Goal: Task Accomplishment & Management: Complete application form

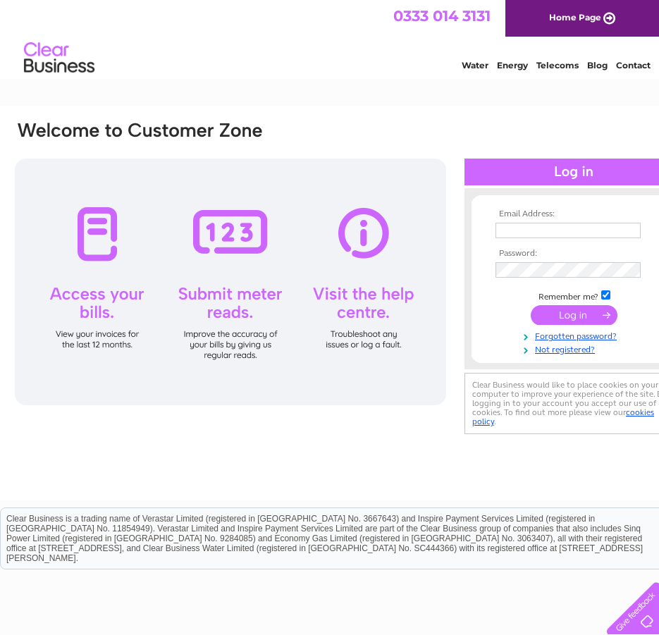
click at [467, 67] on link "Water" at bounding box center [475, 65] width 27 height 11
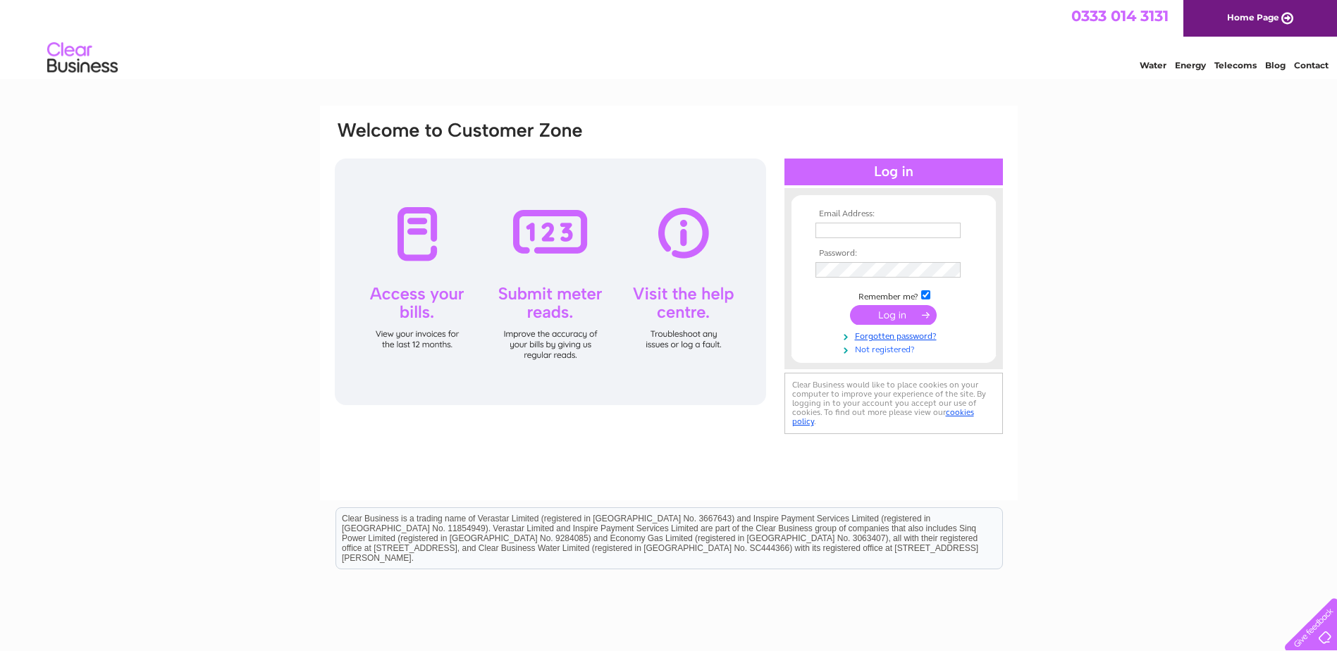
click at [871, 351] on link "Not registered?" at bounding box center [896, 348] width 160 height 13
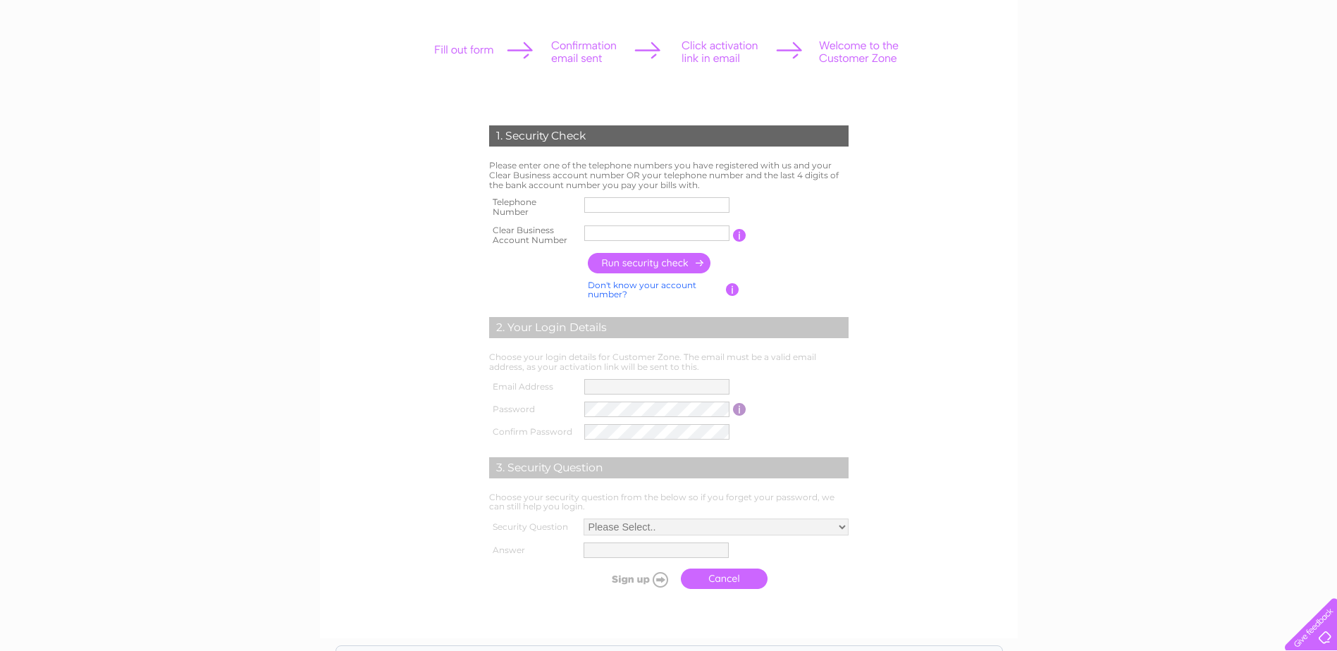
scroll to position [176, 0]
click at [632, 235] on input "text" at bounding box center [656, 233] width 145 height 16
paste input "CB1119500"
type input "CB1119500"
click at [620, 205] on input "text" at bounding box center [656, 205] width 145 height 16
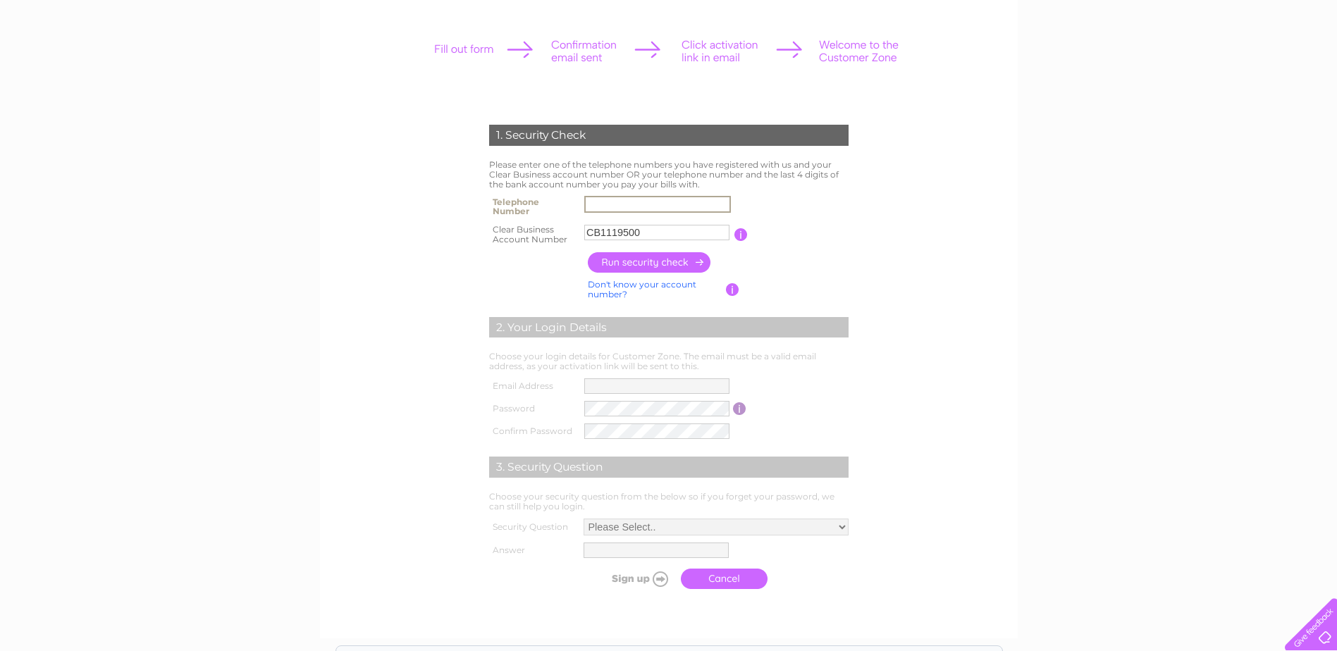
type input "01908950020"
click at [634, 269] on input "button" at bounding box center [650, 262] width 124 height 20
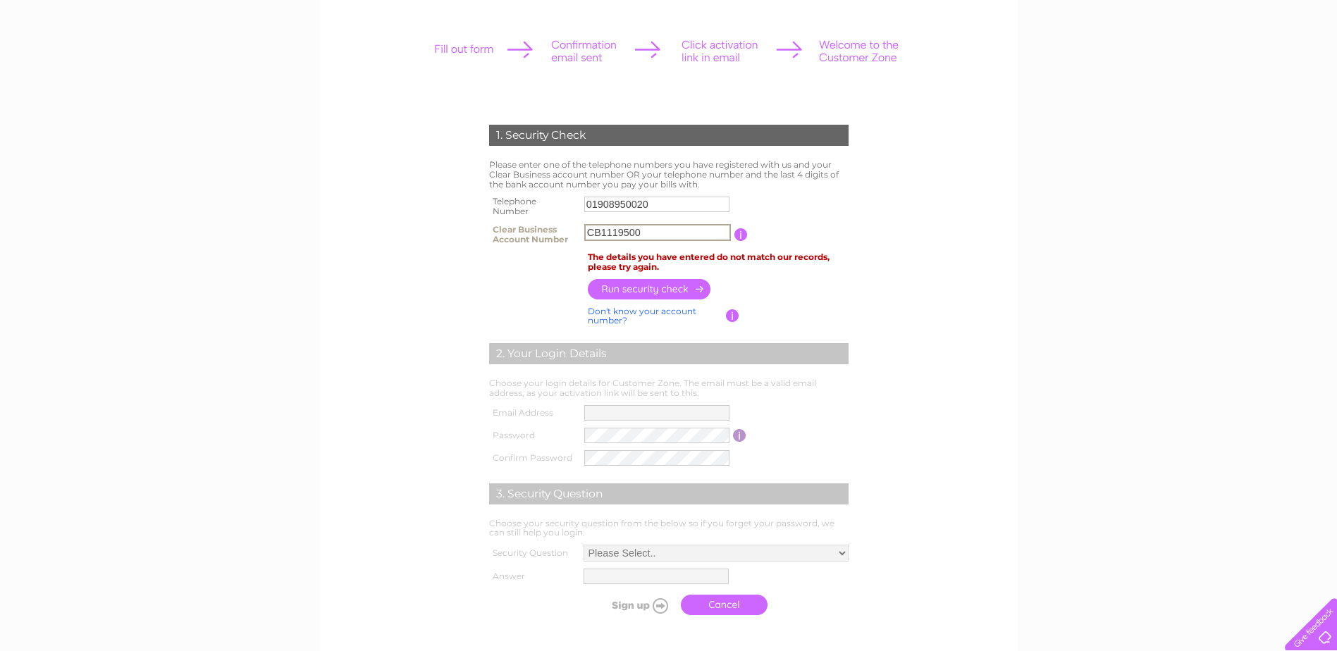
drag, startPoint x: 662, startPoint y: 235, endPoint x: 550, endPoint y: 231, distance: 112.2
click at [550, 231] on tr "Clear Business Account Number CB1119500 You will find your account number on th…" at bounding box center [669, 235] width 367 height 28
type input "1638"
drag, startPoint x: 593, startPoint y: 231, endPoint x: 456, endPoint y: 226, distance: 136.9
click at [456, 226] on div "1. Security Check Please enter one of the telephone numbers you have registered…" at bounding box center [668, 367] width 425 height 512
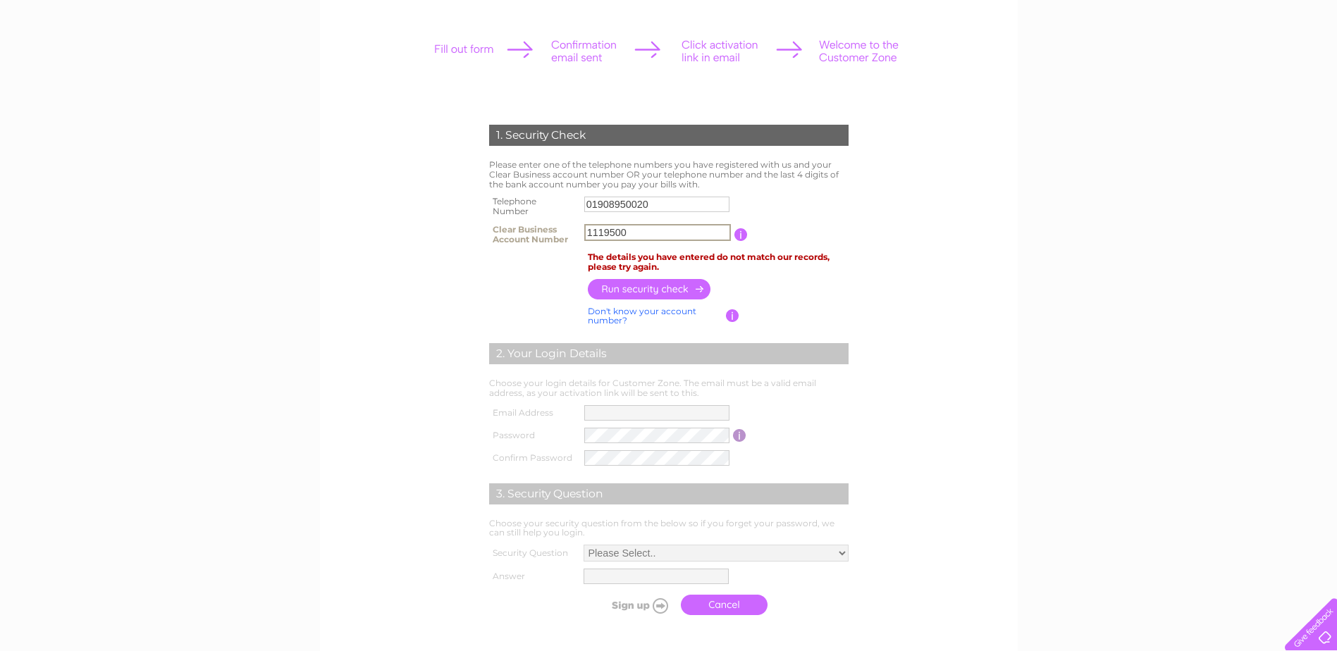
type input "1119500"
click at [682, 201] on input "01908950020" at bounding box center [657, 204] width 147 height 17
click at [670, 202] on input "01908950020" at bounding box center [657, 204] width 147 height 17
click at [681, 204] on input "01908950020" at bounding box center [657, 204] width 147 height 17
drag, startPoint x: 664, startPoint y: 207, endPoint x: 475, endPoint y: 203, distance: 189.0
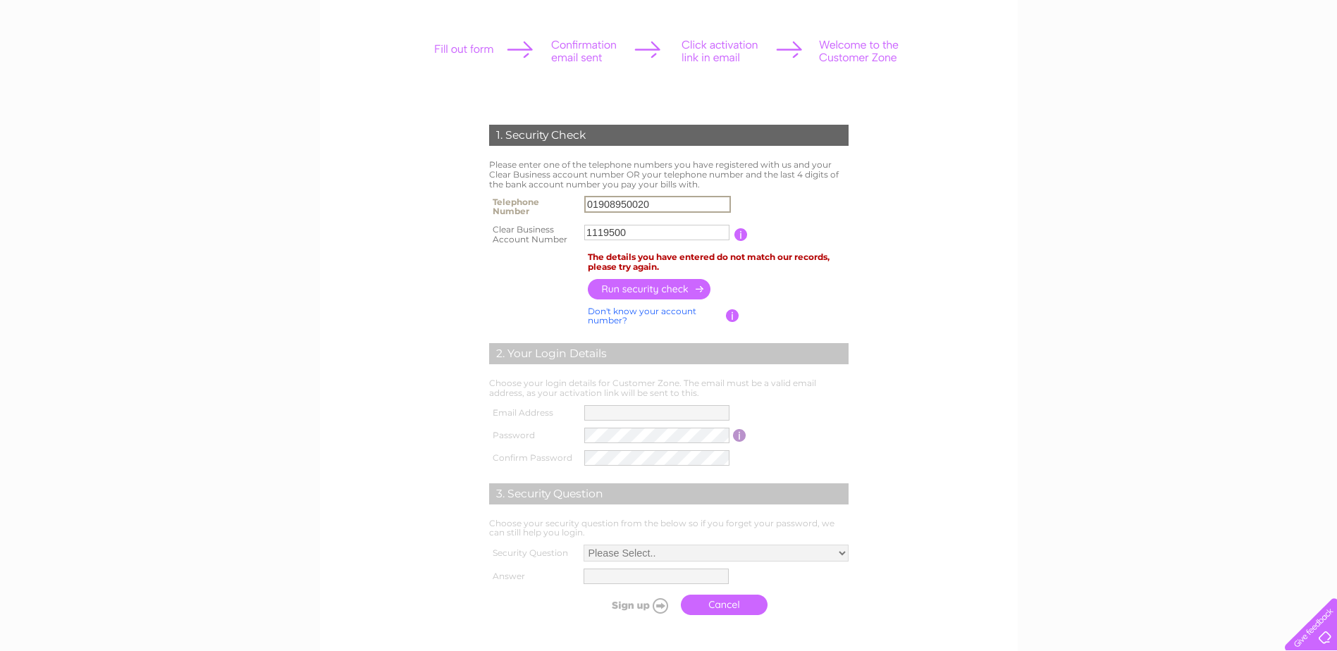
click at [475, 203] on div "1. Security Check Please enter one of the telephone numbers you have registered…" at bounding box center [668, 367] width 425 height 512
click at [625, 287] on input "button" at bounding box center [650, 289] width 124 height 20
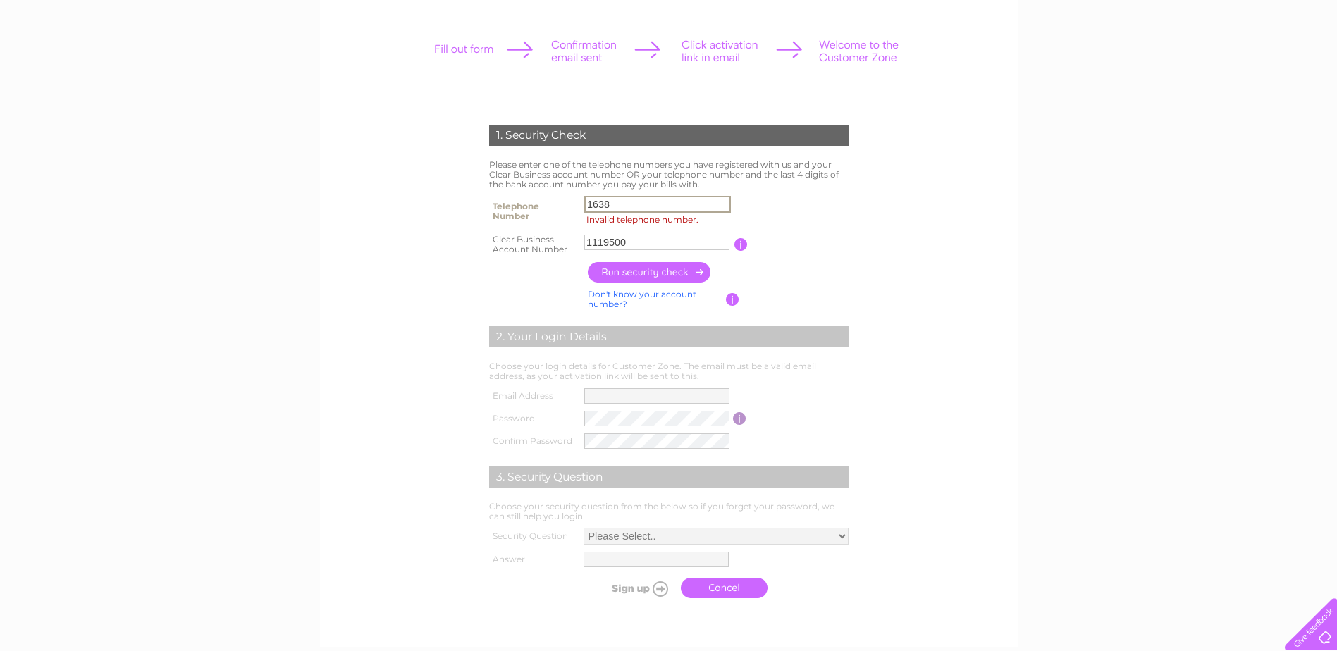
drag, startPoint x: 632, startPoint y: 200, endPoint x: 509, endPoint y: 200, distance: 122.7
click at [509, 200] on tr "Telephone Number 1638 Invalid telephone number." at bounding box center [669, 211] width 367 height 38
click at [618, 273] on input "button" at bounding box center [650, 272] width 124 height 20
drag, startPoint x: 651, startPoint y: 201, endPoint x: 517, endPoint y: 197, distance: 134.0
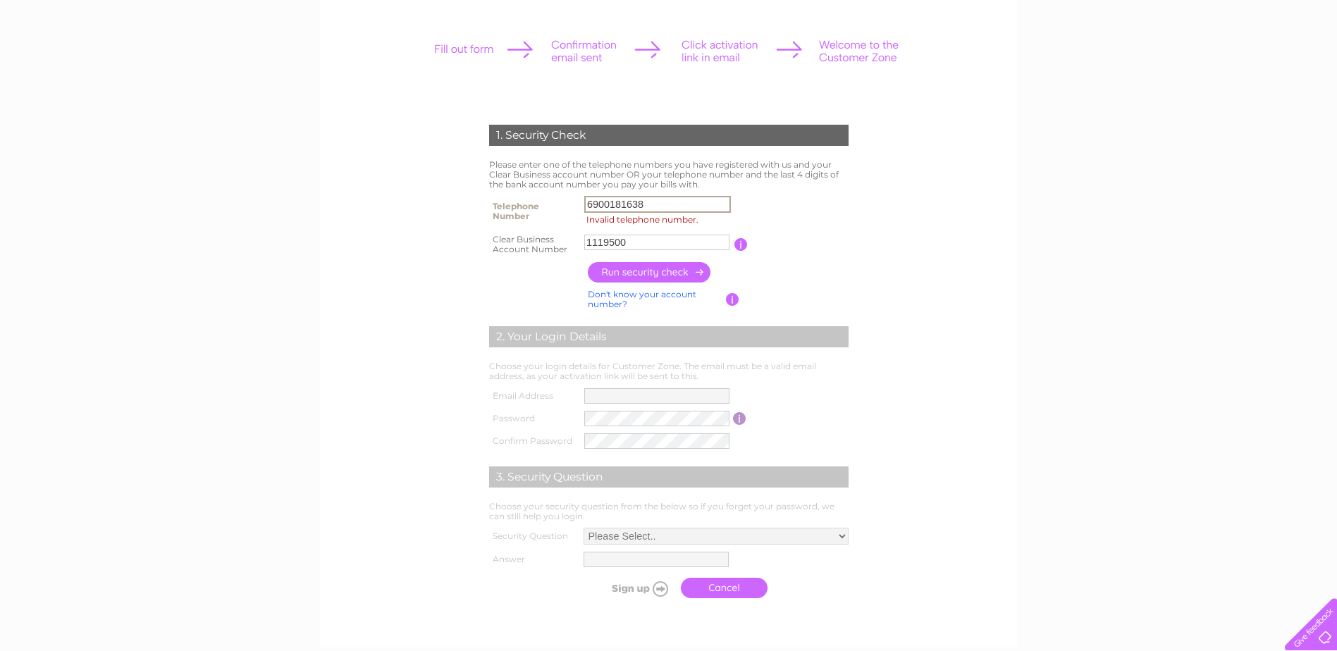
click at [517, 197] on tr "Telephone Number 6900181638 Invalid telephone number." at bounding box center [669, 211] width 367 height 38
type input "01908950020"
click at [398, 289] on form "1. Security Check Please enter one of the telephone numbers you have registered…" at bounding box center [668, 365] width 671 height 537
click at [651, 274] on input "button" at bounding box center [650, 272] width 124 height 20
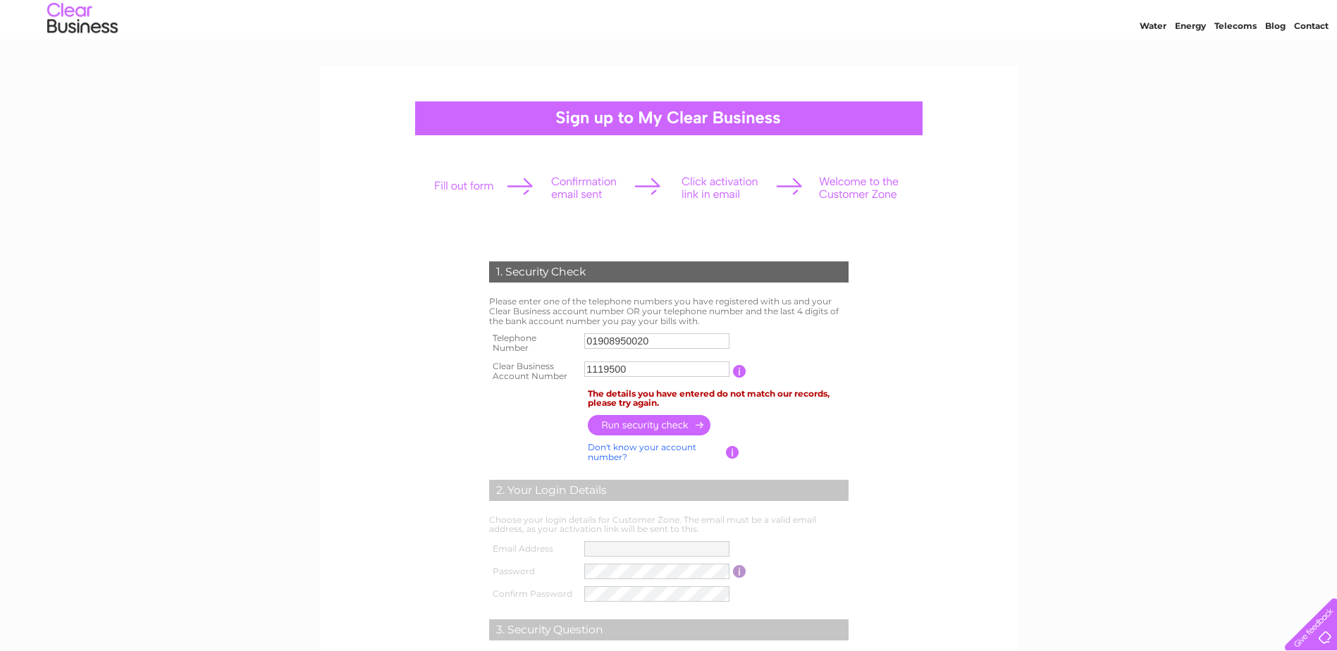
scroll to position [0, 0]
